Goal: Navigation & Orientation: Find specific page/section

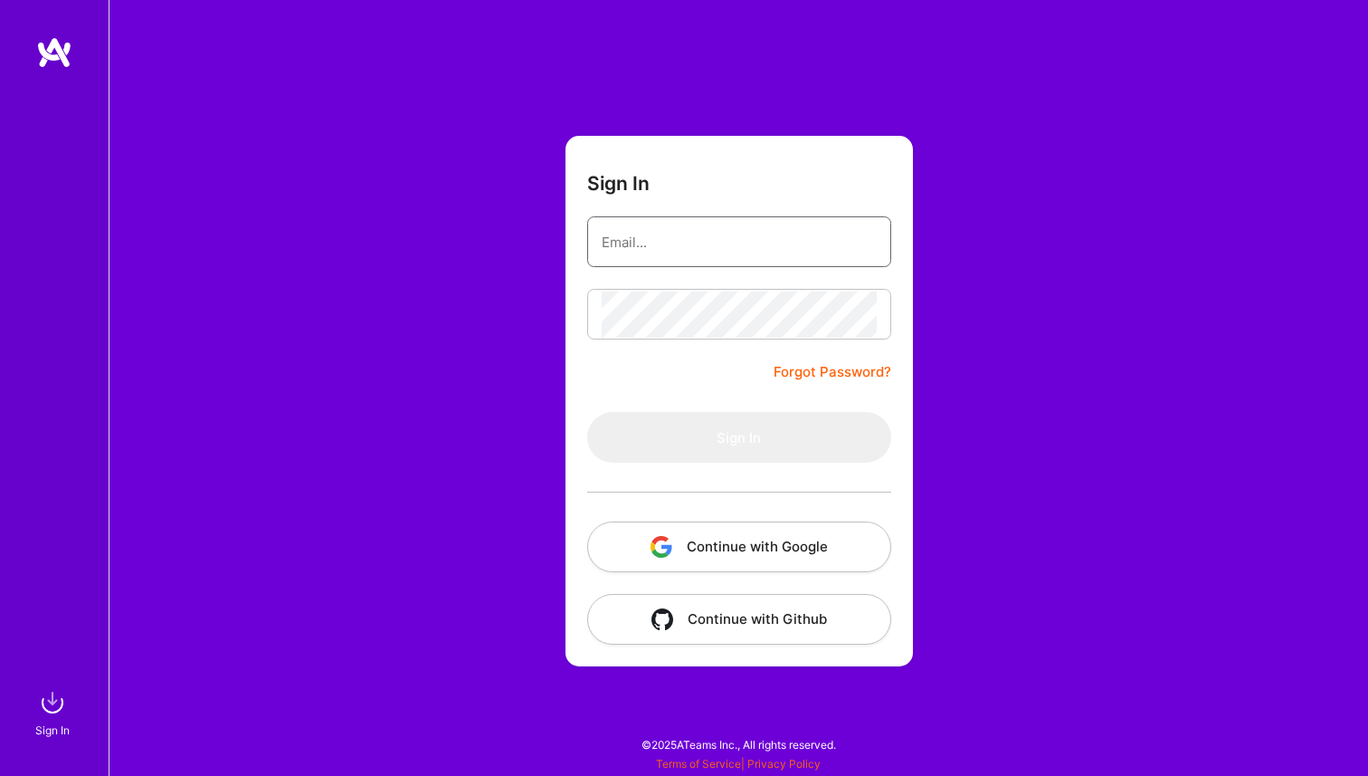
type input "[EMAIL_ADDRESS][DOMAIN_NAME]"
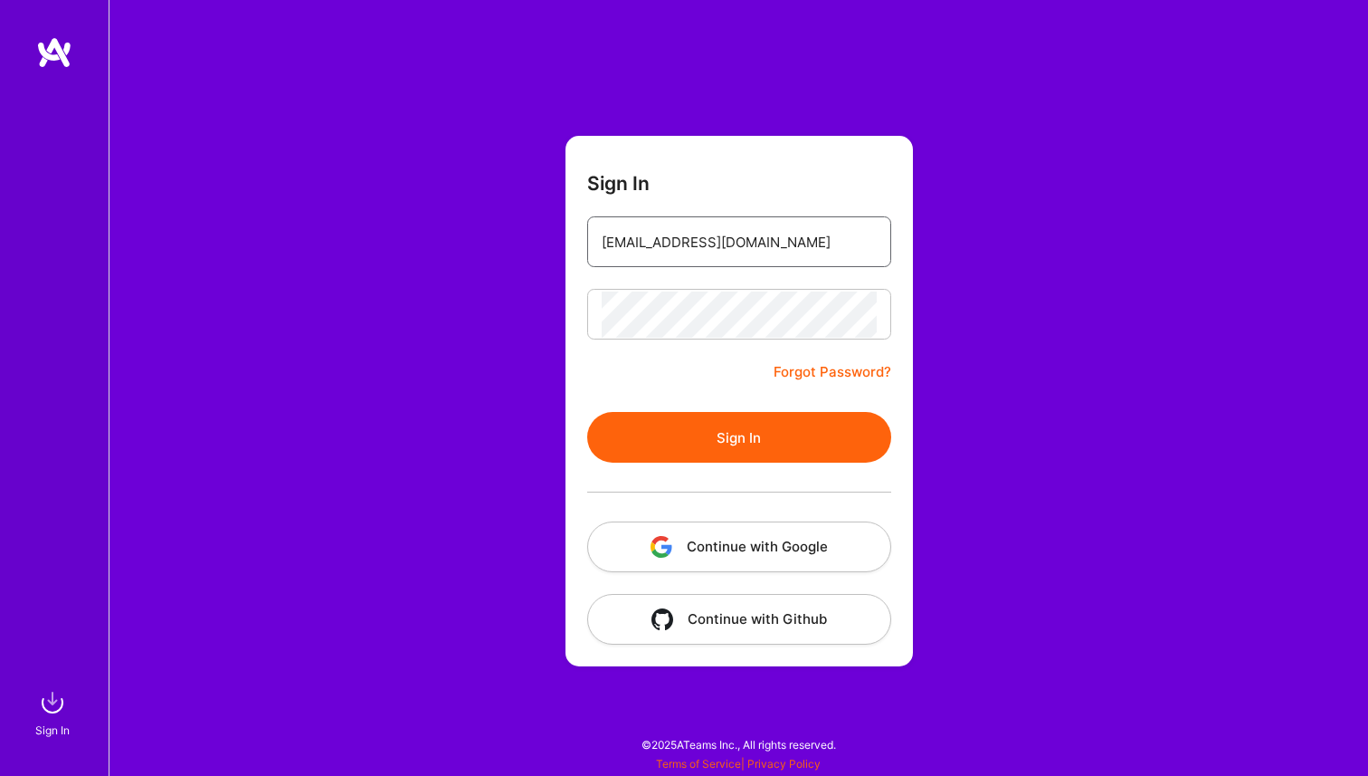
click at [660, 246] on input "[EMAIL_ADDRESS][DOMAIN_NAME]" at bounding box center [739, 242] width 275 height 46
click at [678, 435] on button "Sign In" at bounding box center [739, 437] width 304 height 51
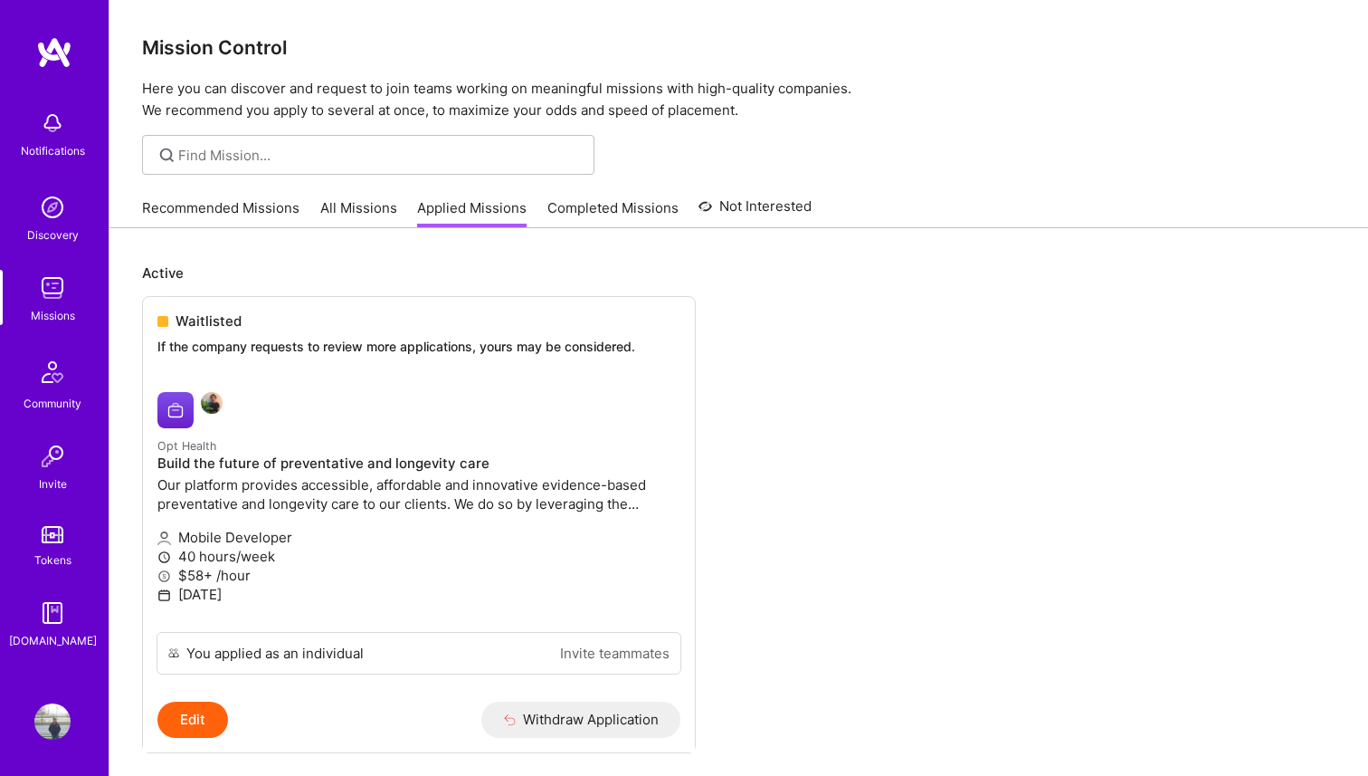
click at [52, 218] on img at bounding box center [52, 207] width 36 height 36
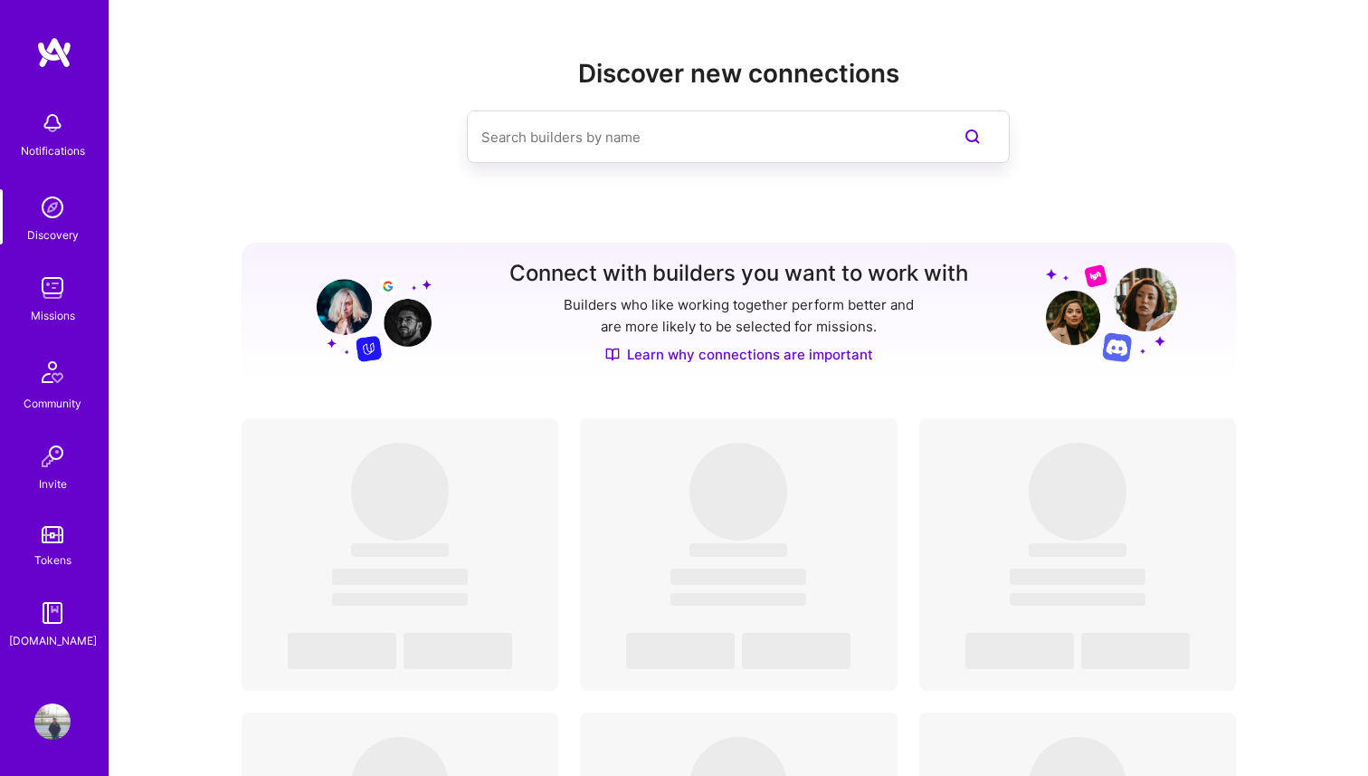
click at [54, 294] on img at bounding box center [52, 288] width 36 height 36
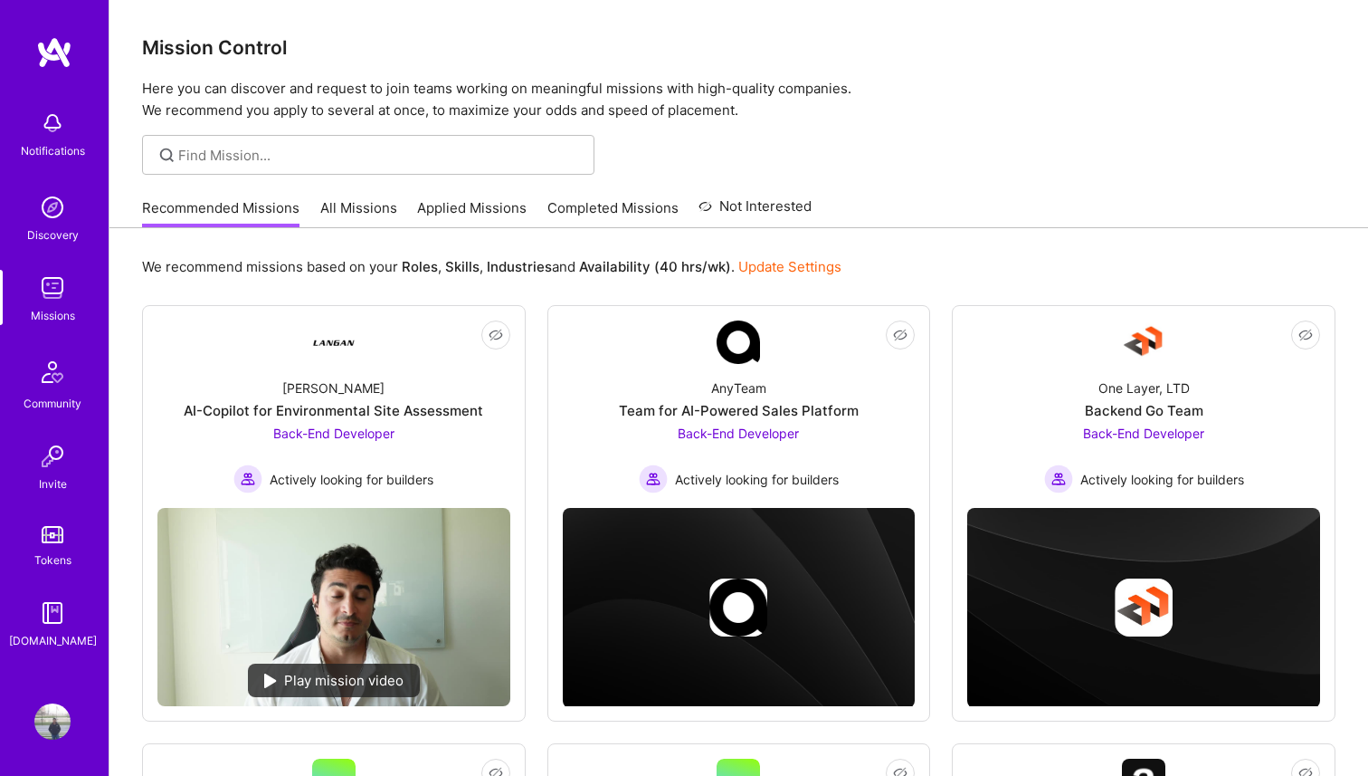
click at [362, 210] on link "All Missions" at bounding box center [358, 213] width 77 height 30
